Goal: Task Accomplishment & Management: Manage account settings

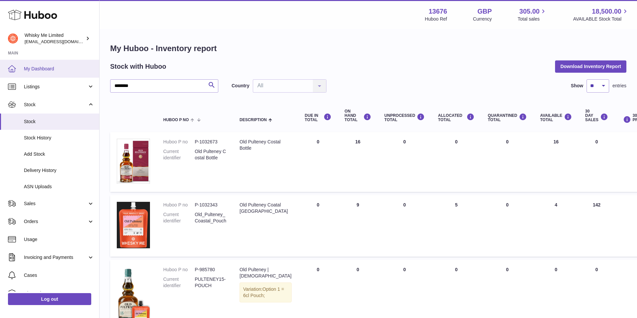
click at [81, 76] on link "My Dashboard" at bounding box center [49, 69] width 99 height 18
click at [82, 81] on link "Listings" at bounding box center [49, 87] width 99 height 18
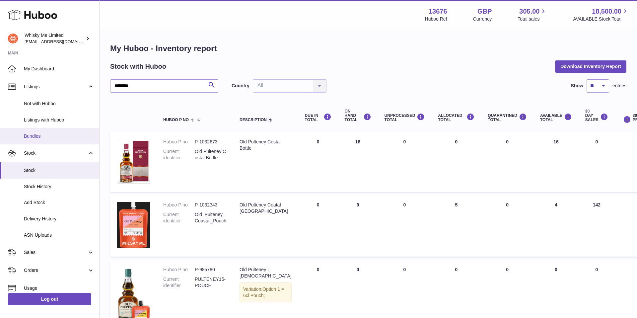
click at [59, 135] on span "Bundles" at bounding box center [59, 136] width 70 height 6
click at [44, 138] on span "Bundles" at bounding box center [59, 136] width 70 height 6
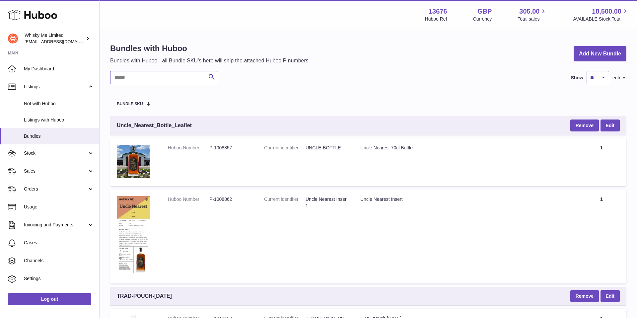
click at [192, 80] on input "text" at bounding box center [164, 77] width 108 height 13
type input "********"
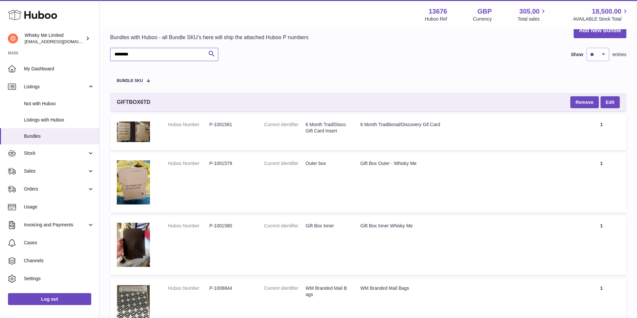
scroll to position [21, 0]
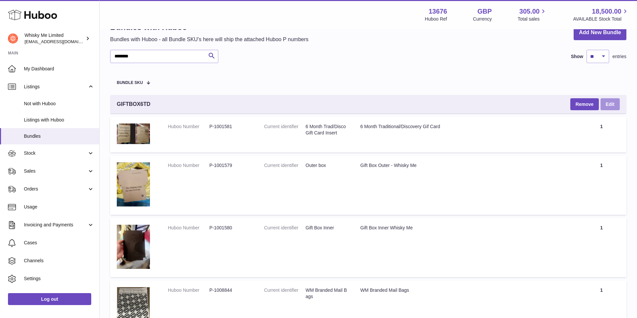
click at [610, 104] on link "Edit" at bounding box center [610, 104] width 19 height 12
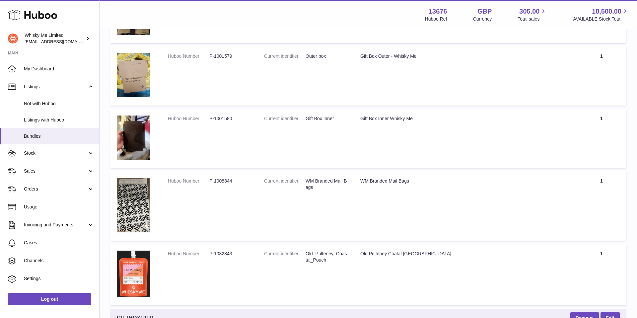
scroll to position [0, 0]
